Goal: Task Accomplishment & Management: Manage account settings

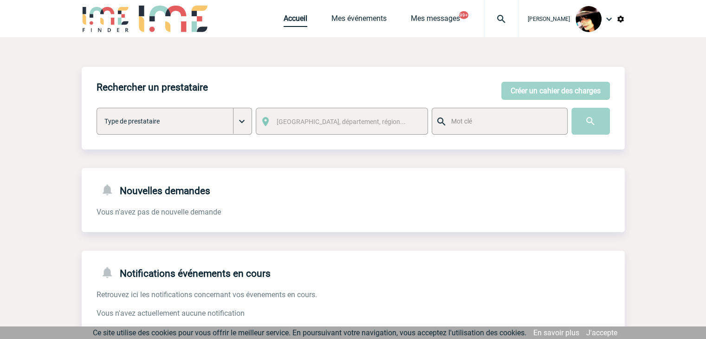
click at [286, 21] on link "Accueil" at bounding box center [296, 20] width 24 height 13
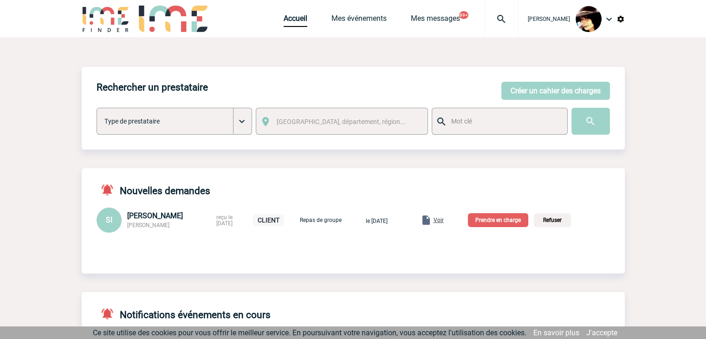
click at [444, 221] on span "Voir" at bounding box center [439, 220] width 10 height 6
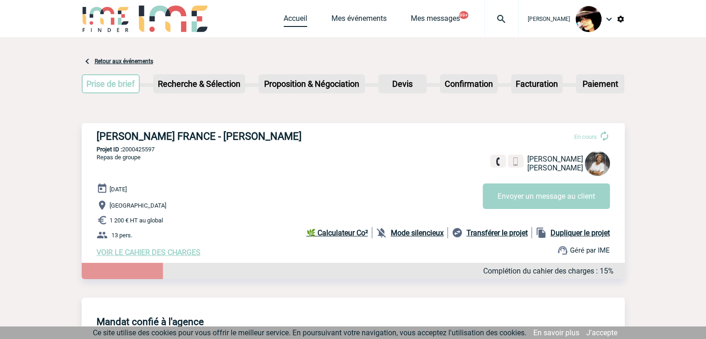
click at [295, 17] on link "Accueil" at bounding box center [296, 20] width 24 height 13
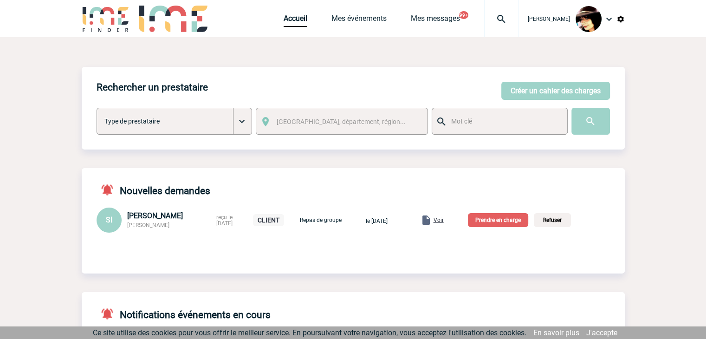
click at [499, 223] on p "Prendre en charge" at bounding box center [498, 220] width 60 height 14
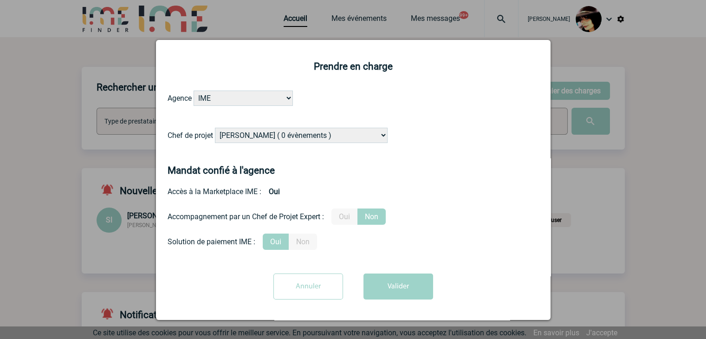
click at [284, 136] on select "[PERSON_NAME] ( 0 évènements ) [PERSON_NAME] ( 181 évènements ) [PERSON_NAME] (…" at bounding box center [301, 135] width 173 height 15
select select "131235"
click at [291, 131] on select "[PERSON_NAME] ( 0 évènements ) [PERSON_NAME] ( 181 évènements ) [PERSON_NAME] (…" at bounding box center [301, 135] width 173 height 15
click at [341, 218] on label "Oui" at bounding box center [344, 216] width 26 height 16
click at [0, 0] on input "Oui" at bounding box center [0, 0] width 0 height 0
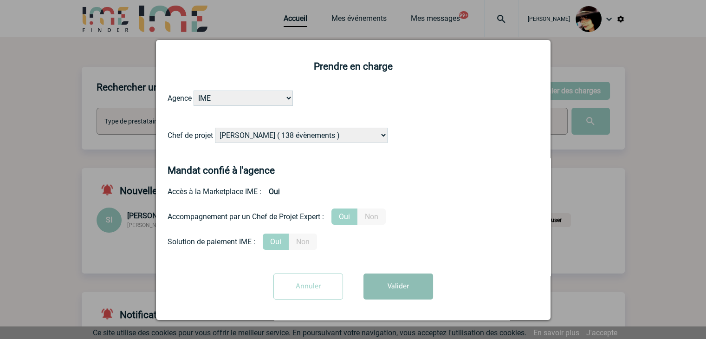
click at [395, 289] on button "Valider" at bounding box center [398, 286] width 70 height 26
